Goal: Information Seeking & Learning: Understand process/instructions

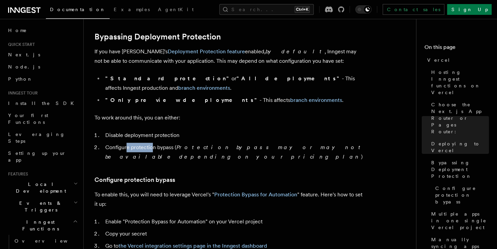
drag, startPoint x: 127, startPoint y: 138, endPoint x: 152, endPoint y: 139, distance: 24.6
click at [152, 143] on li "Configure protection bypass ( Protection bypass may or may not be available dep…" at bounding box center [233, 152] width 261 height 19
drag, startPoint x: 152, startPoint y: 139, endPoint x: 219, endPoint y: 158, distance: 69.6
click at [219, 175] on h3 "Configure protection bypass" at bounding box center [229, 179] width 270 height 9
click at [256, 191] on link "Protection Bypass for Automation" at bounding box center [255, 194] width 83 height 6
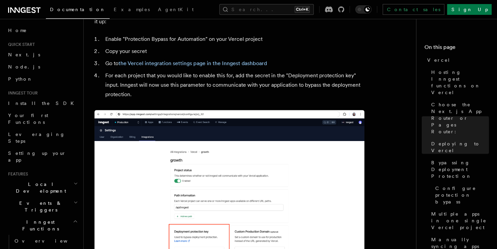
scroll to position [700, 0]
